Goal: Transaction & Acquisition: Book appointment/travel/reservation

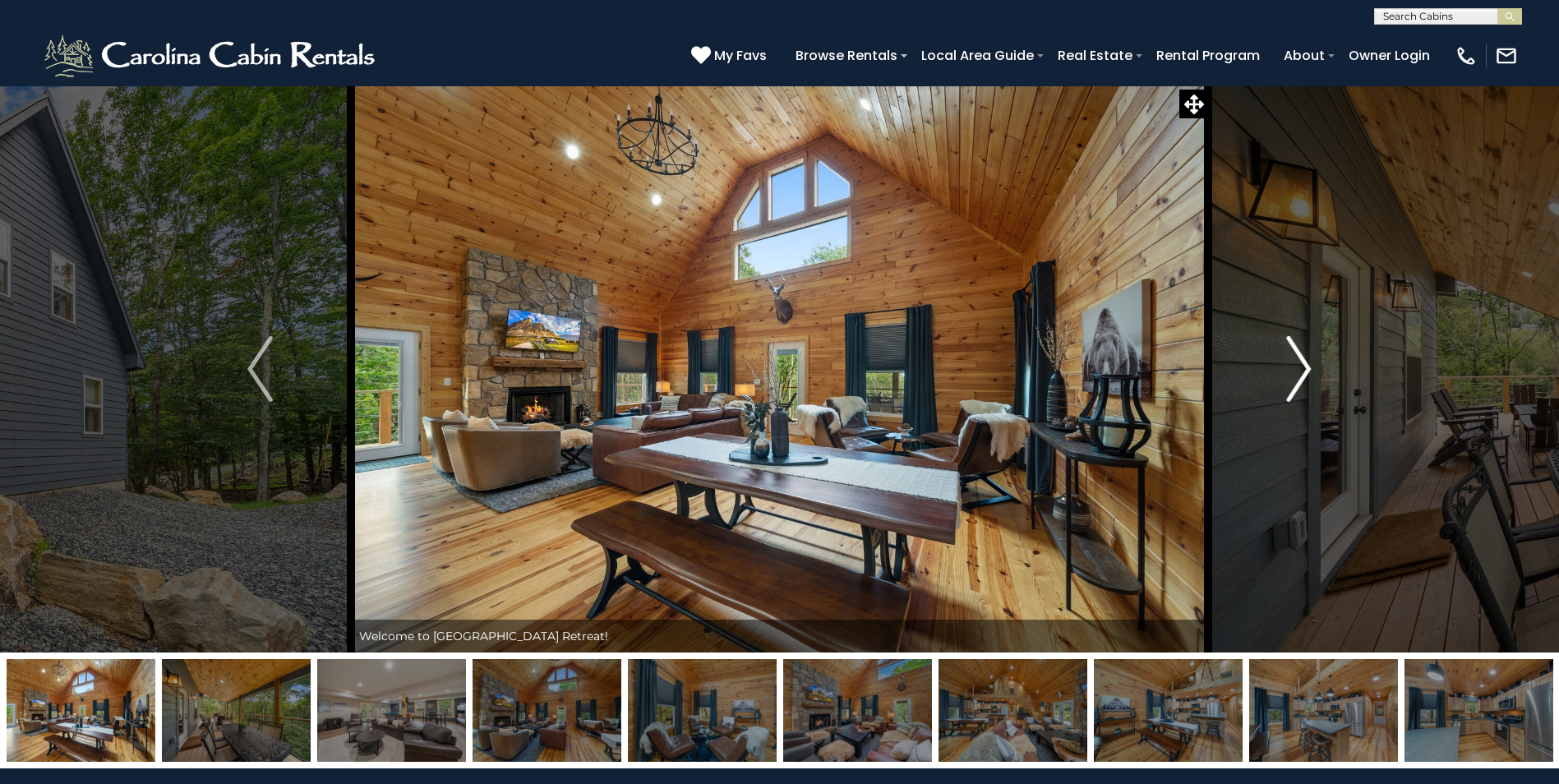
click at [1316, 368] on button "Next" at bounding box center [1298, 369] width 180 height 567
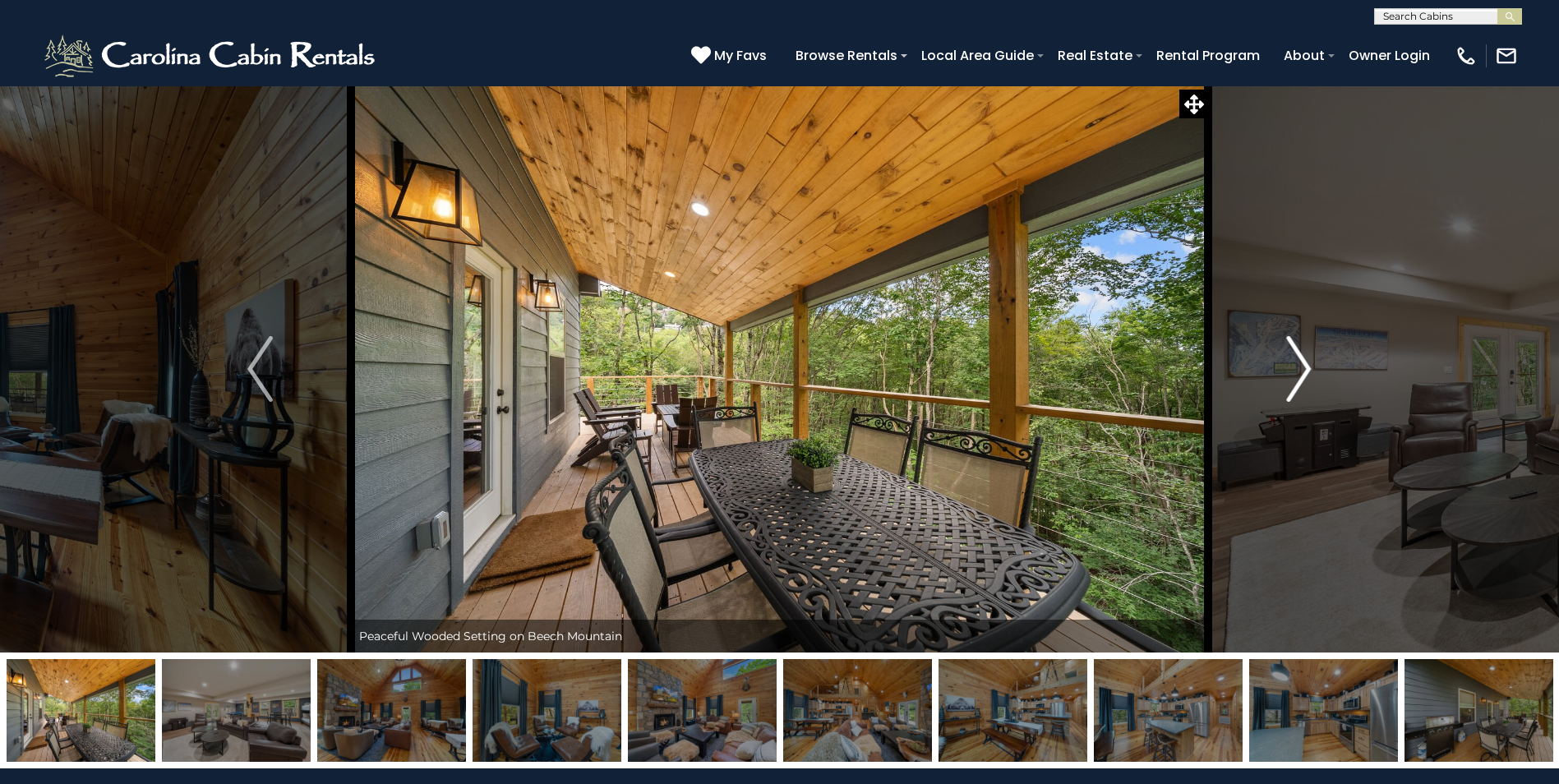
click at [1316, 368] on button "Next" at bounding box center [1298, 369] width 180 height 567
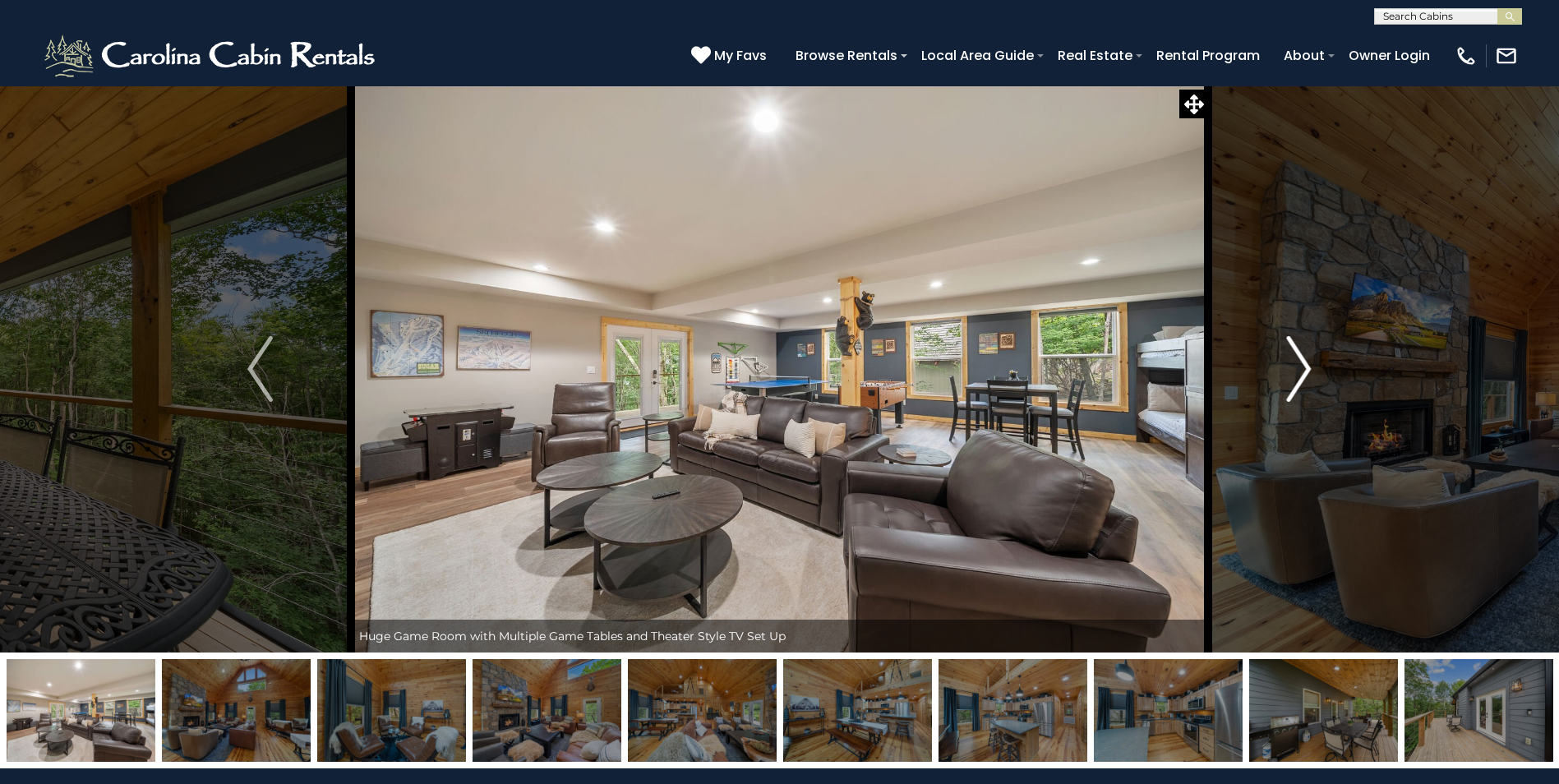
click at [1316, 368] on button "Next" at bounding box center [1298, 369] width 180 height 567
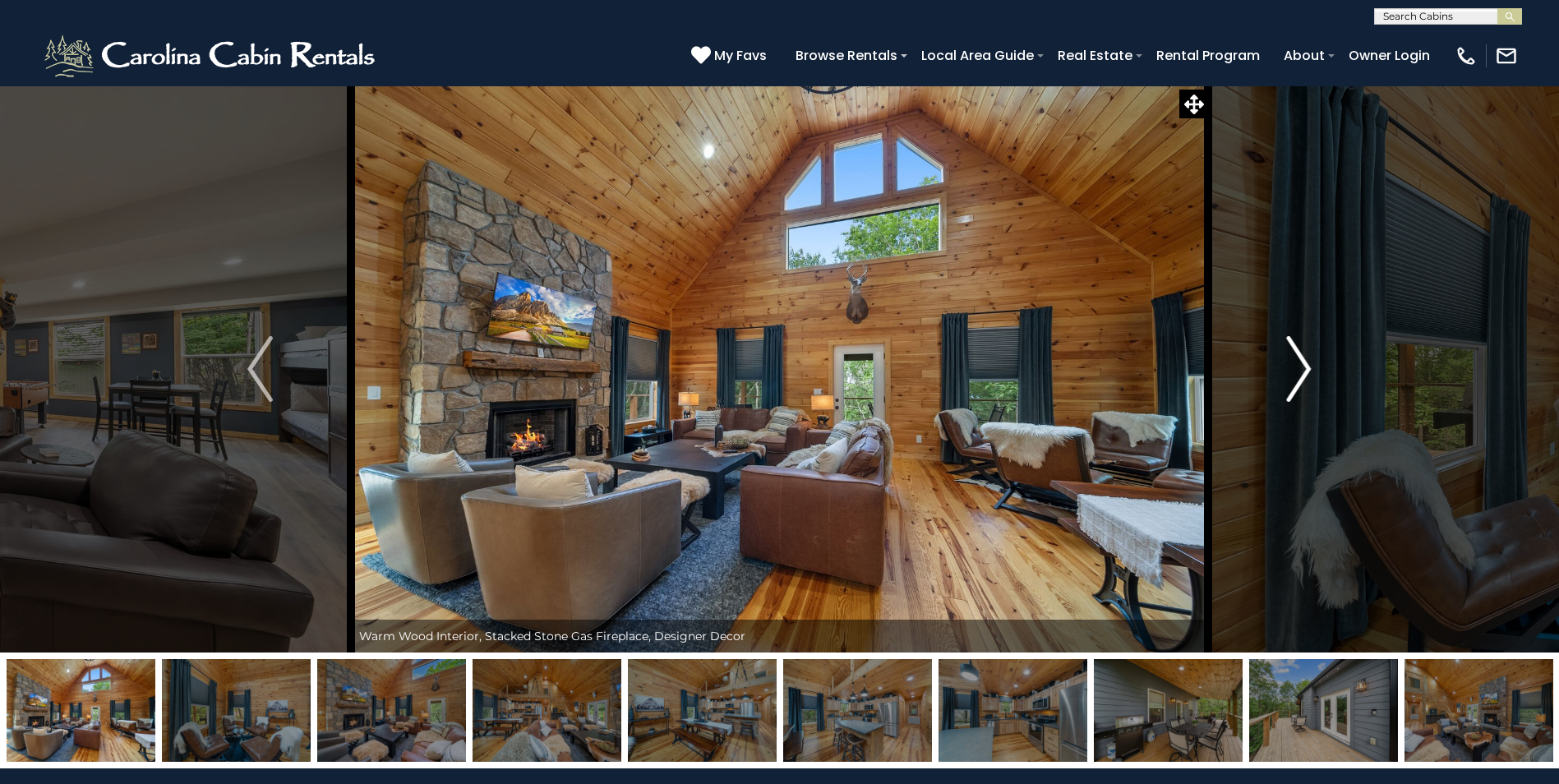
click at [1316, 368] on button "Next" at bounding box center [1298, 369] width 180 height 567
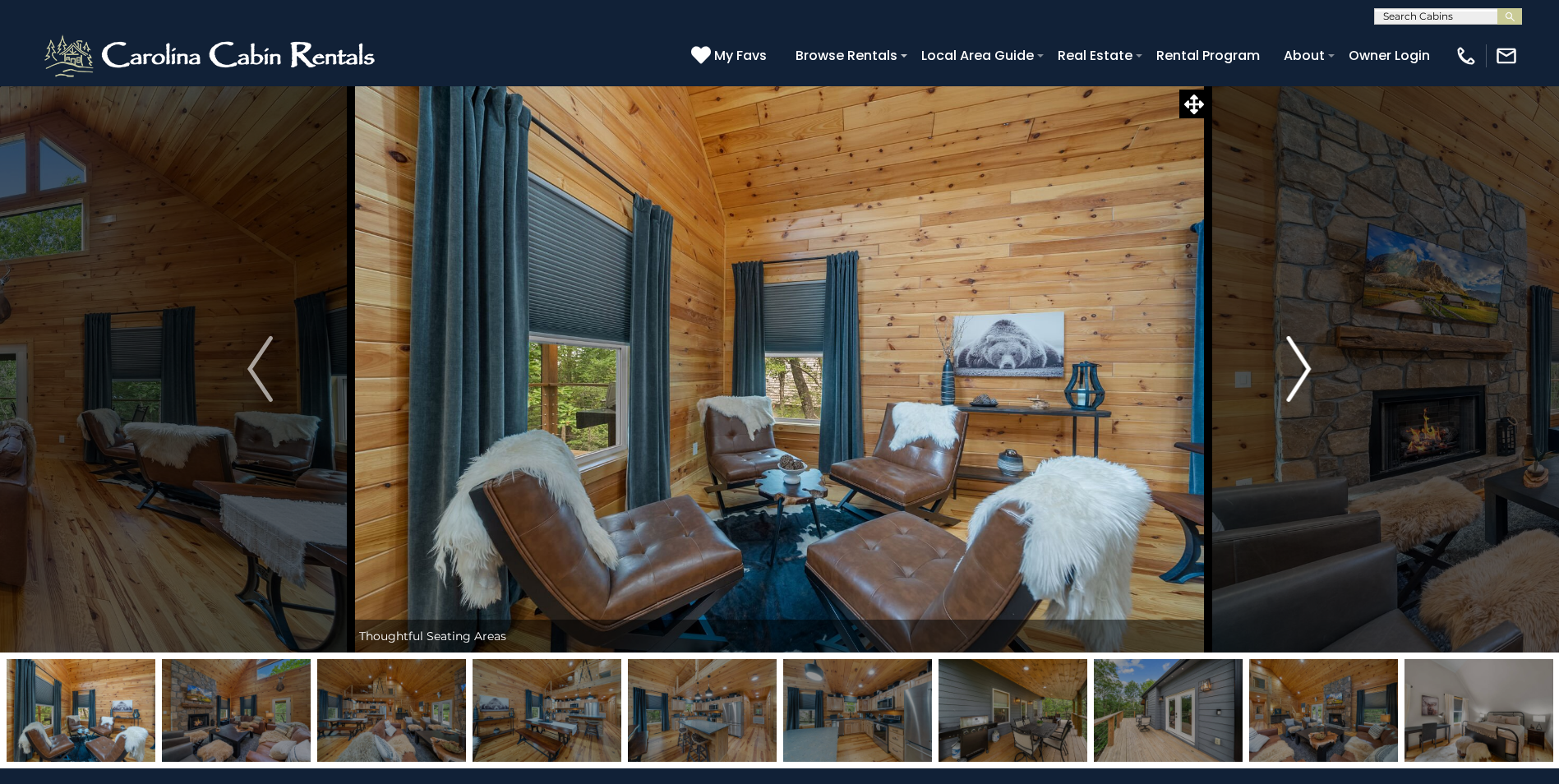
click at [1316, 368] on button "Next" at bounding box center [1298, 369] width 180 height 567
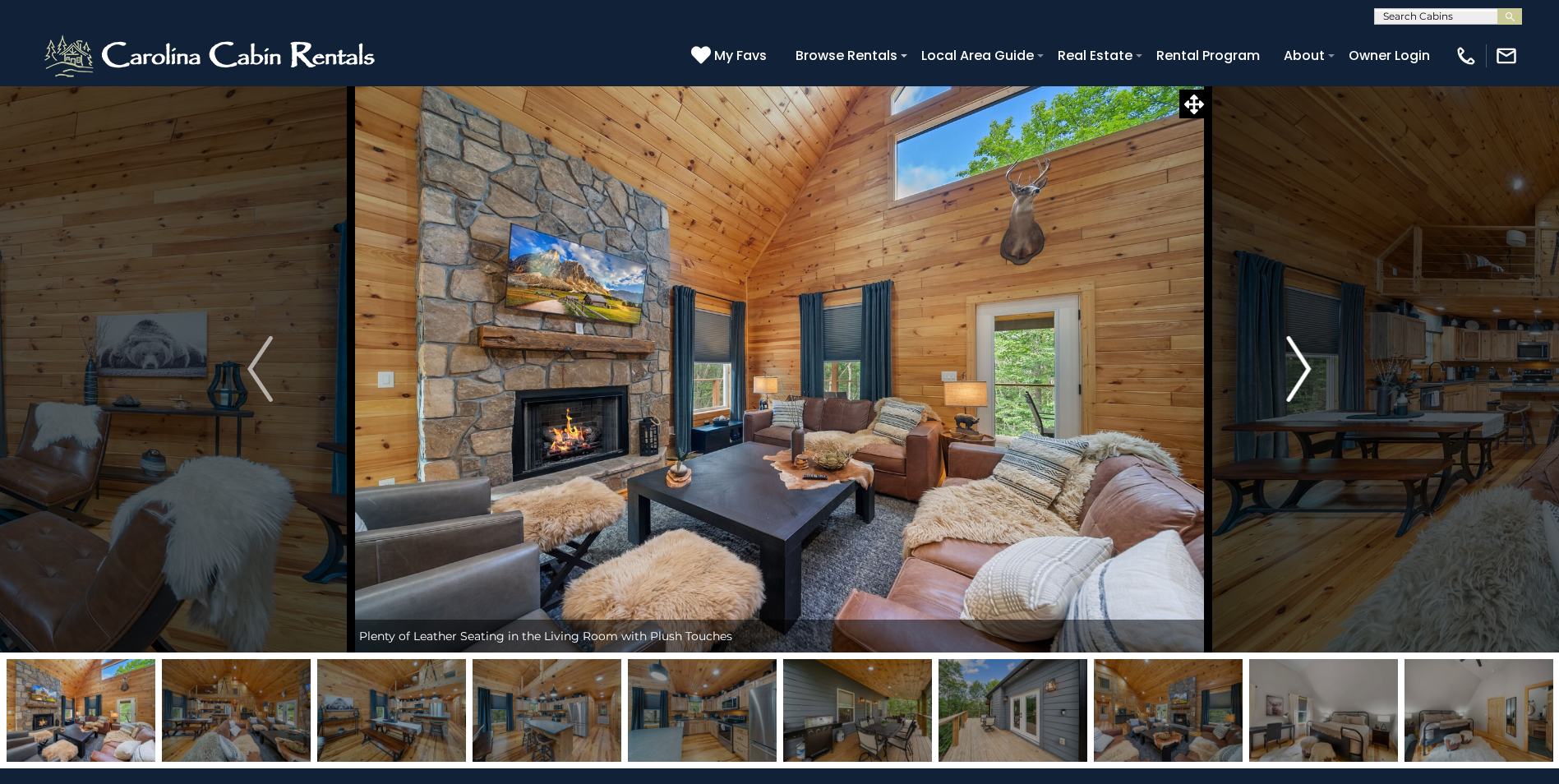
click at [1316, 368] on button "Next" at bounding box center [1298, 369] width 180 height 567
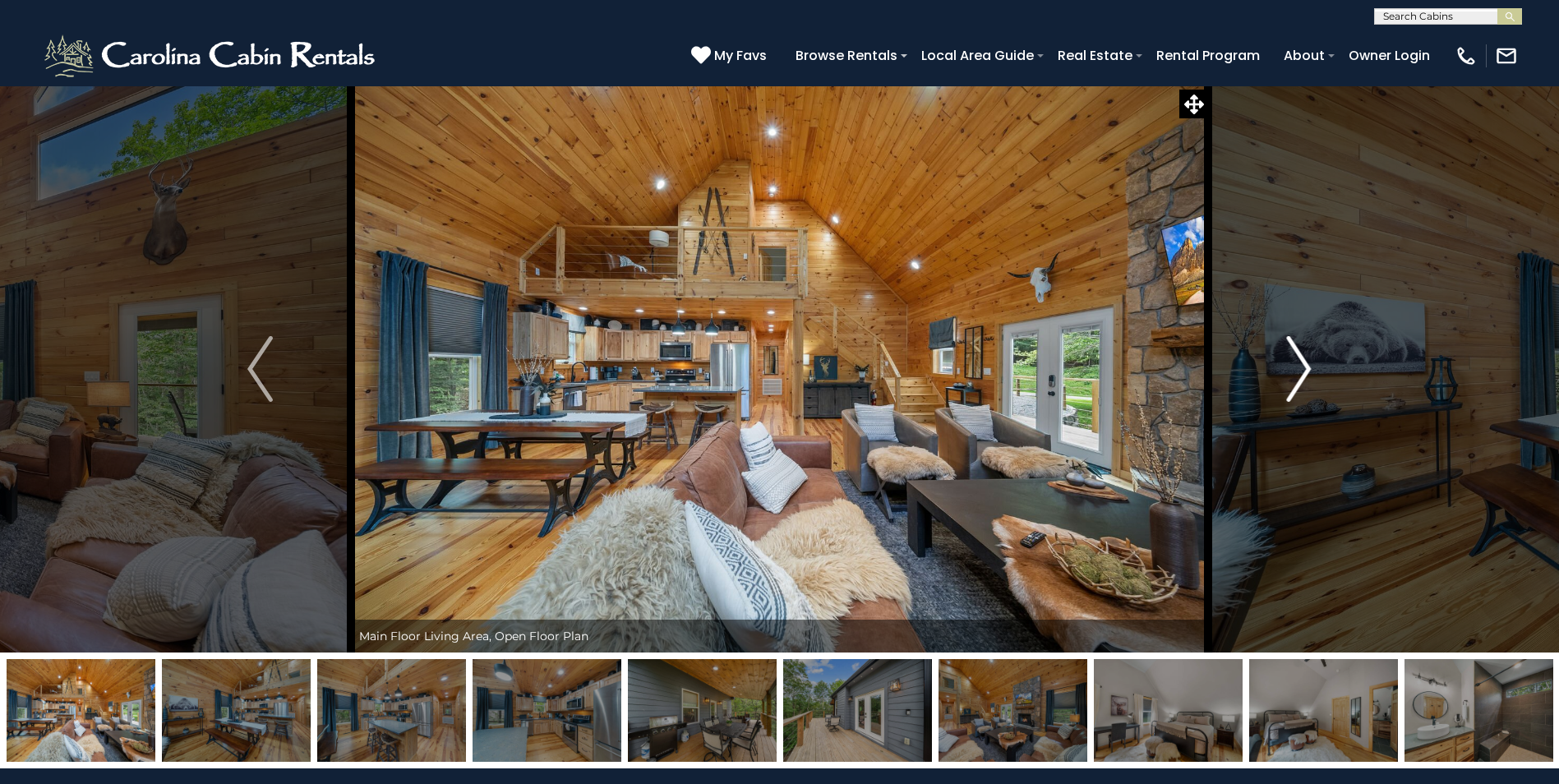
click at [1316, 368] on button "Next" at bounding box center [1298, 369] width 180 height 567
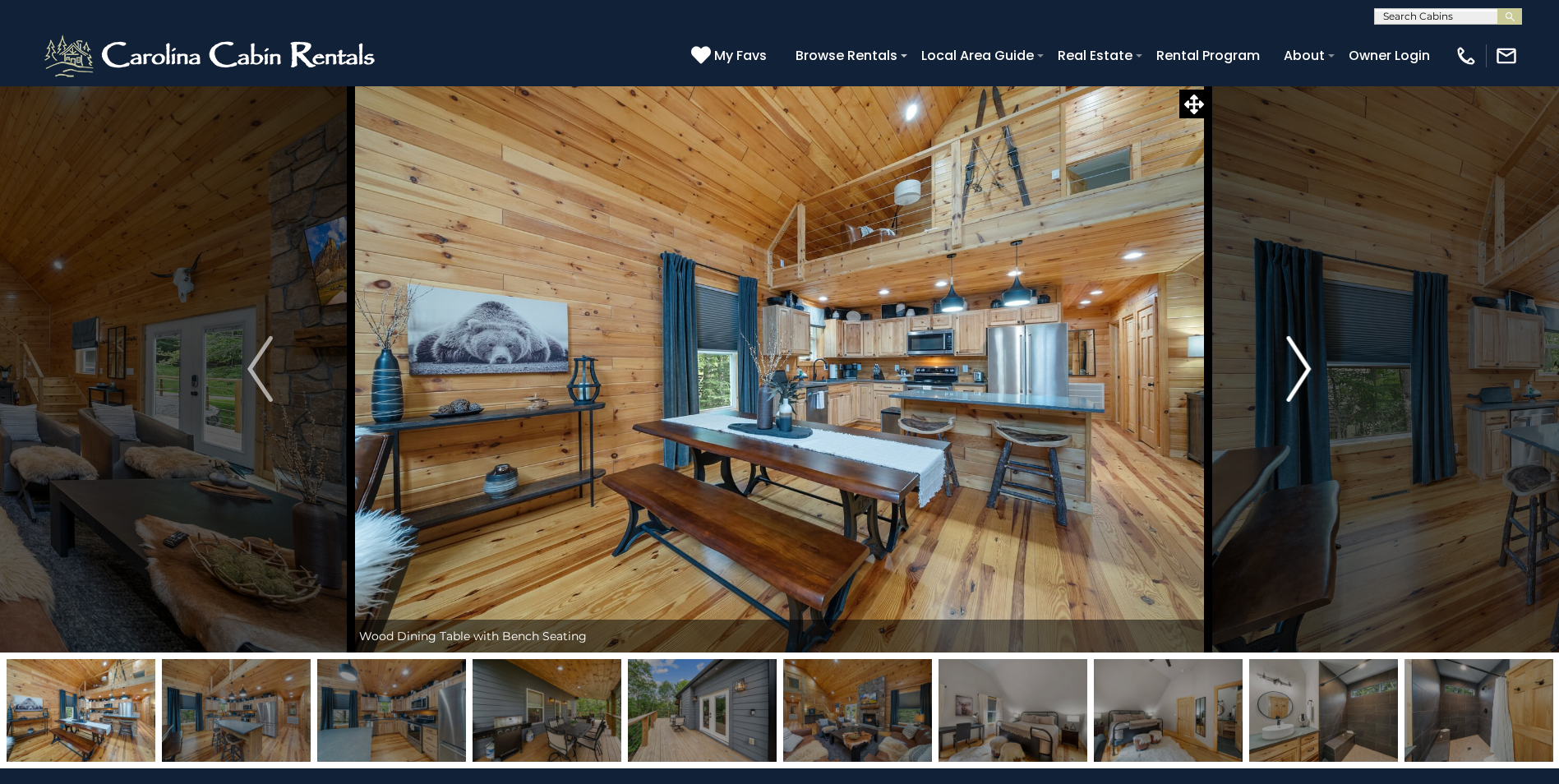
click at [1316, 368] on button "Next" at bounding box center [1298, 369] width 180 height 567
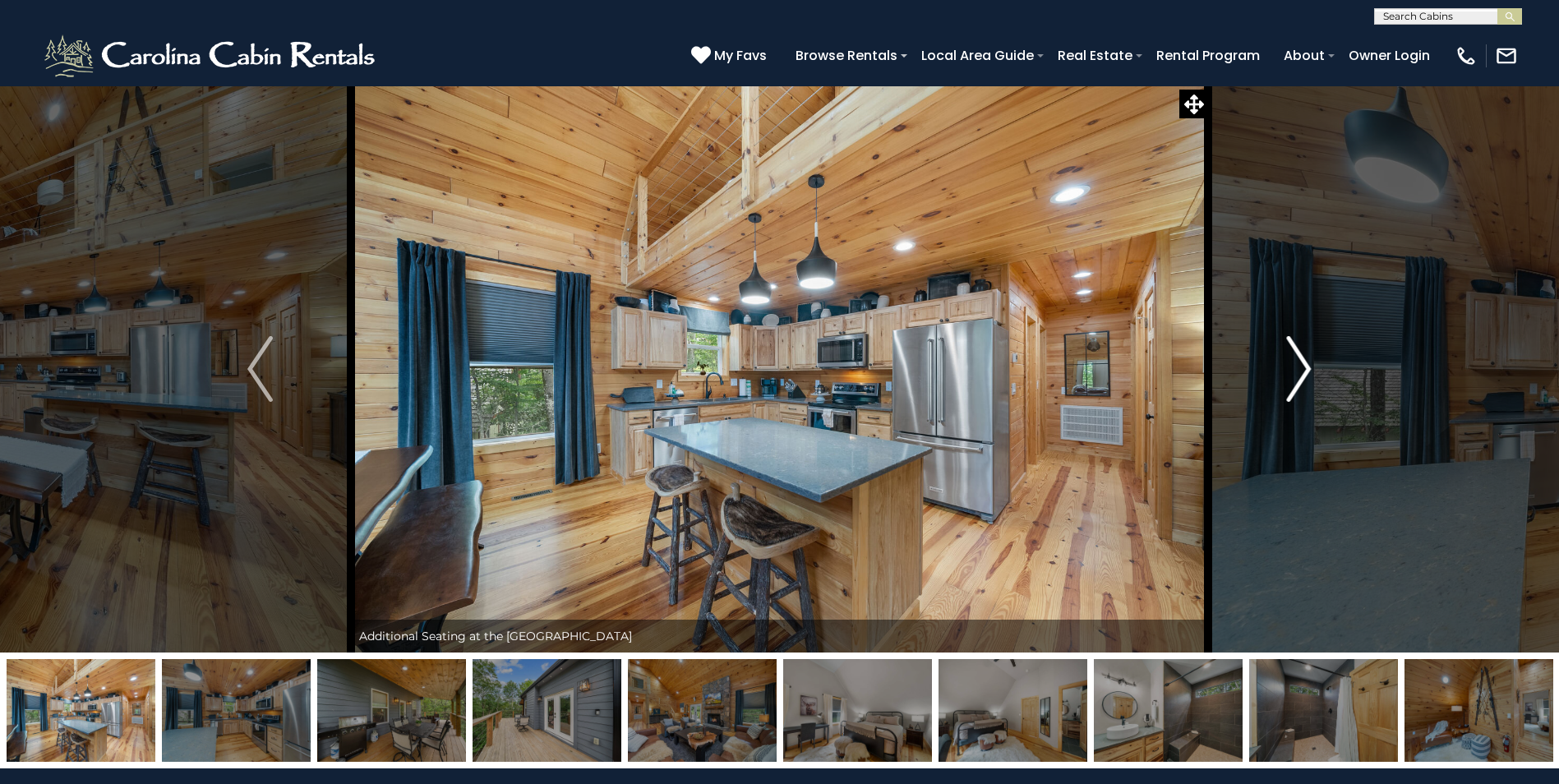
click at [1316, 368] on button "Next" at bounding box center [1298, 369] width 180 height 567
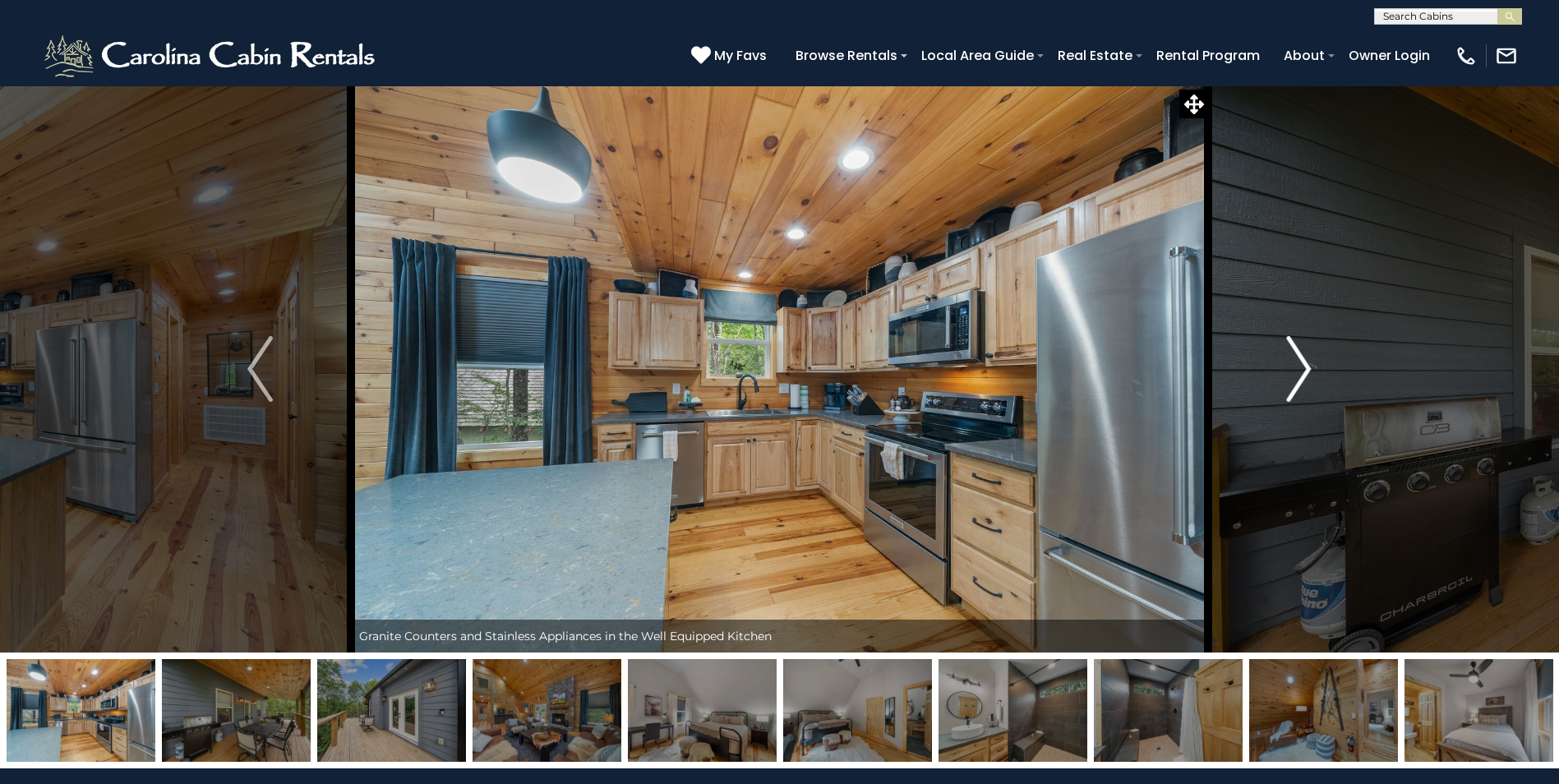
click at [1316, 368] on button "Next" at bounding box center [1298, 369] width 180 height 567
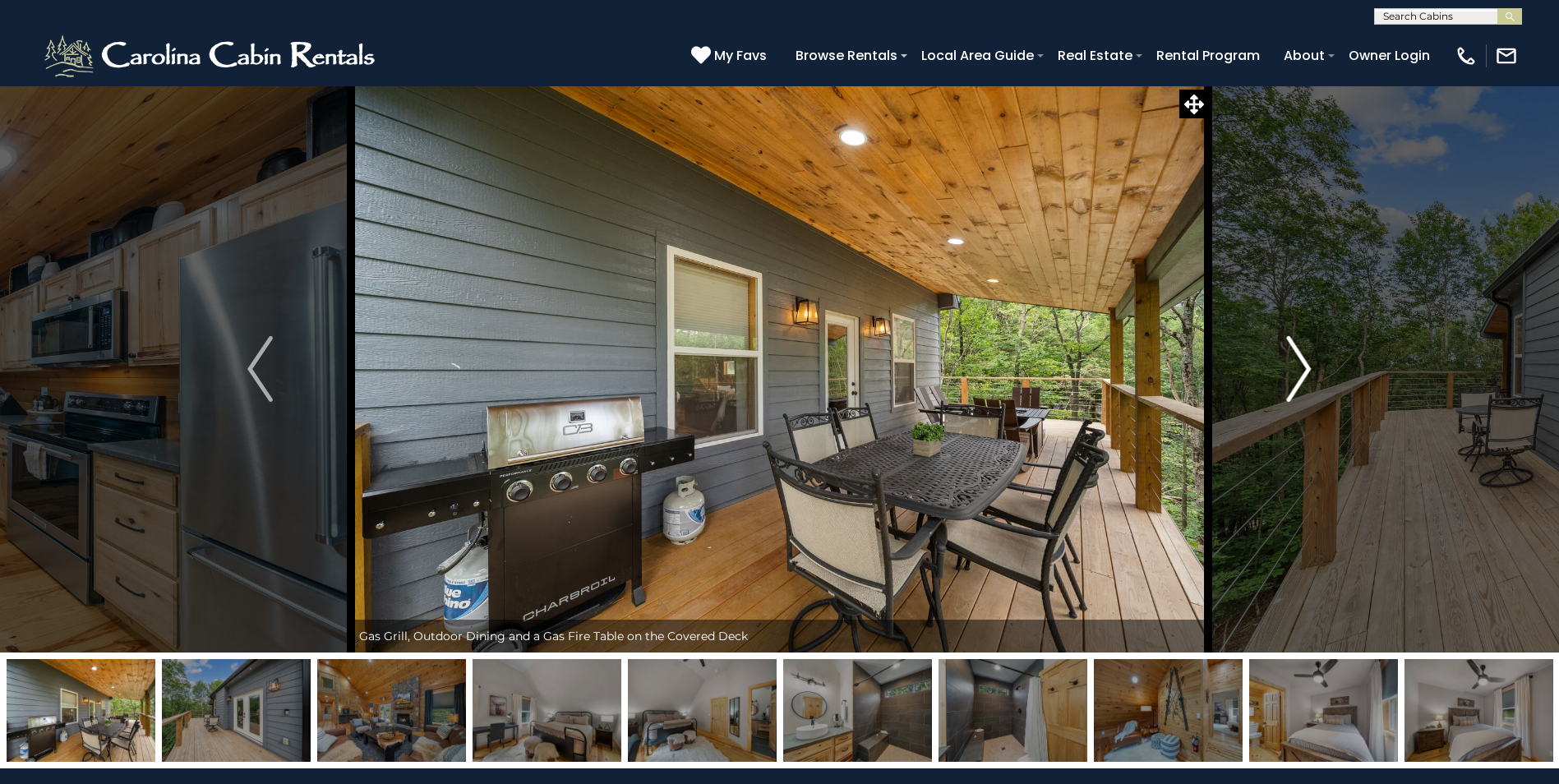
click at [1316, 368] on button "Next" at bounding box center [1298, 369] width 180 height 567
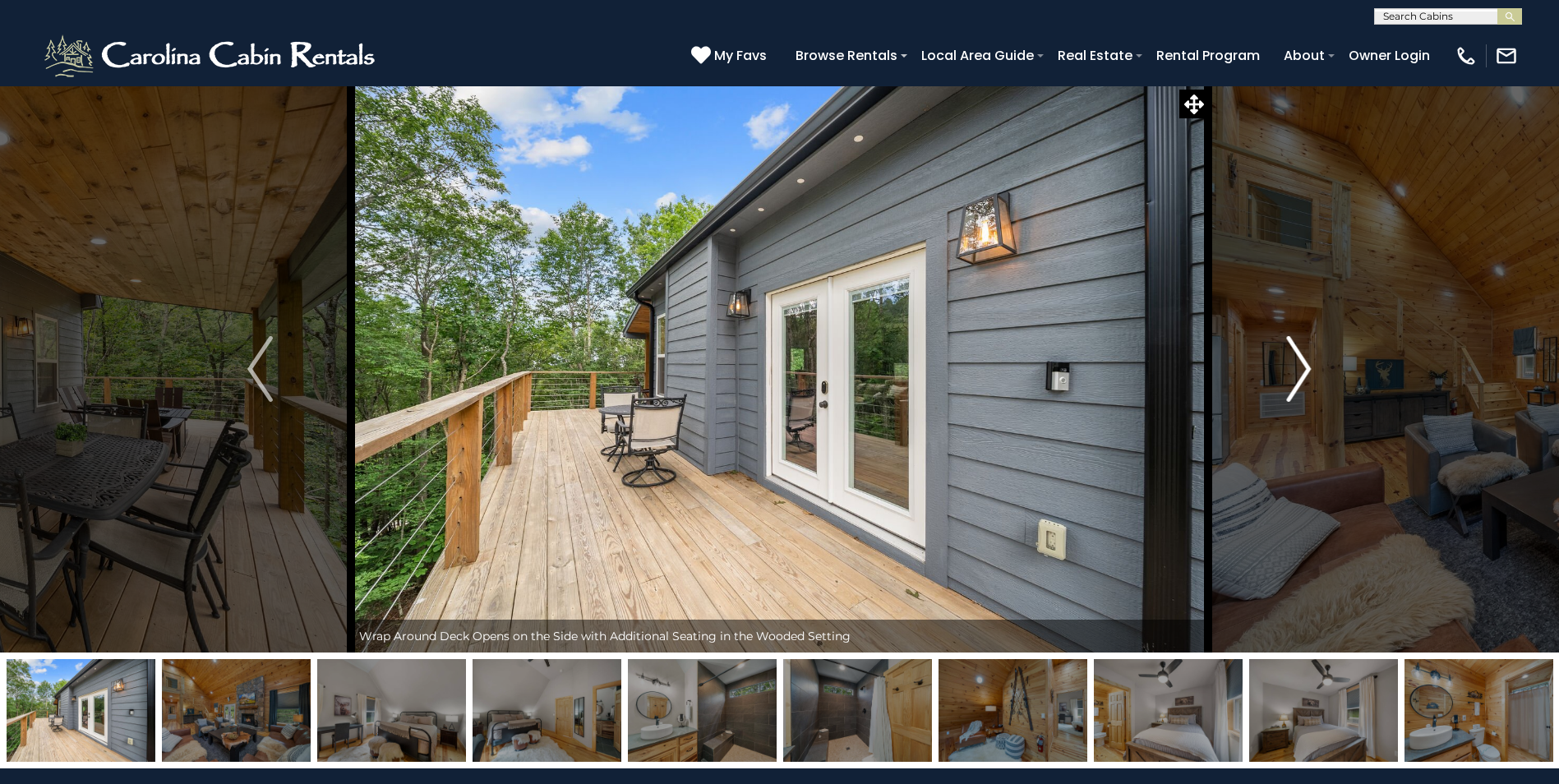
click at [1316, 368] on button "Next" at bounding box center [1298, 369] width 180 height 567
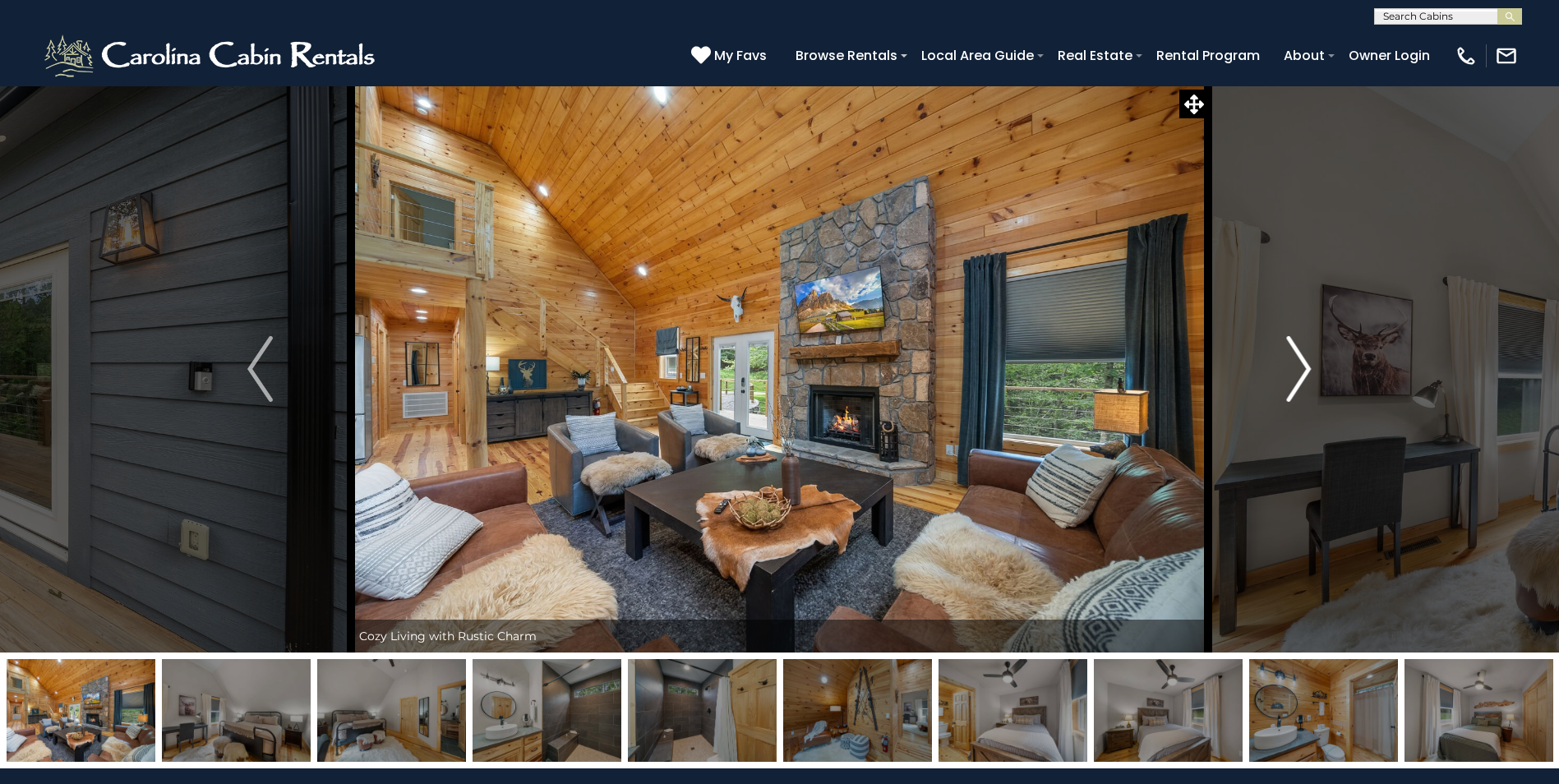
click at [1316, 368] on button "Next" at bounding box center [1298, 369] width 180 height 567
